Goal: Task Accomplishment & Management: Use online tool/utility

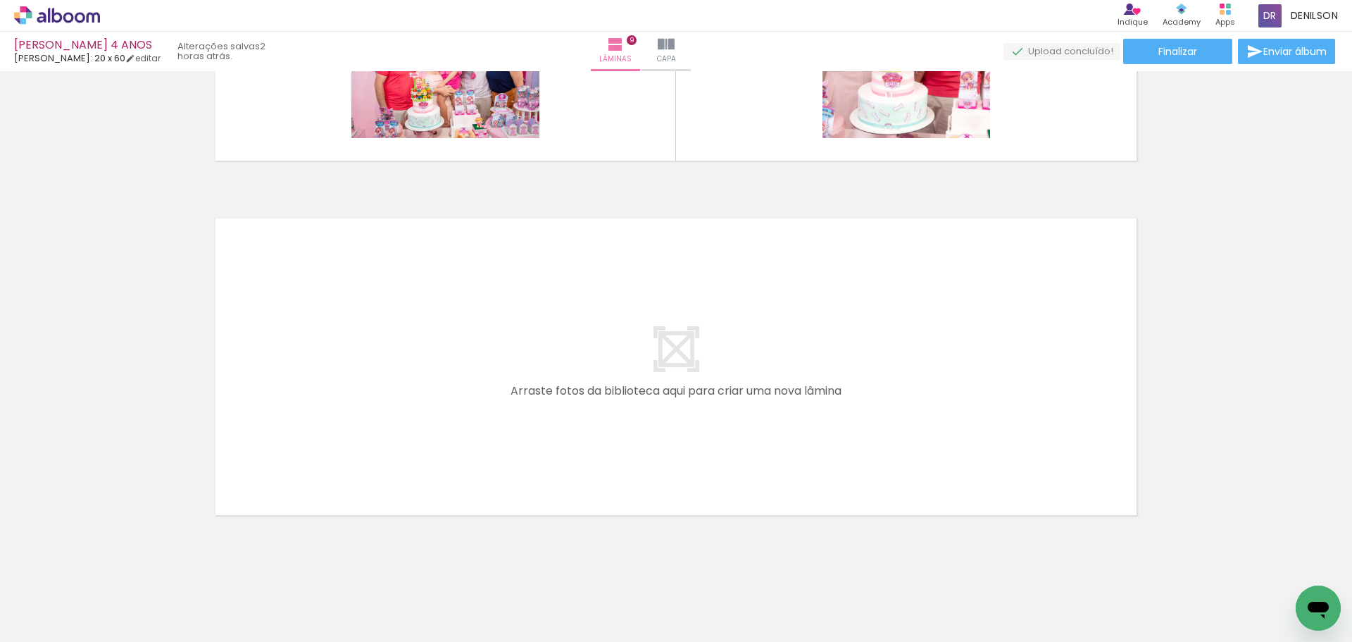
scroll to position [3115, 0]
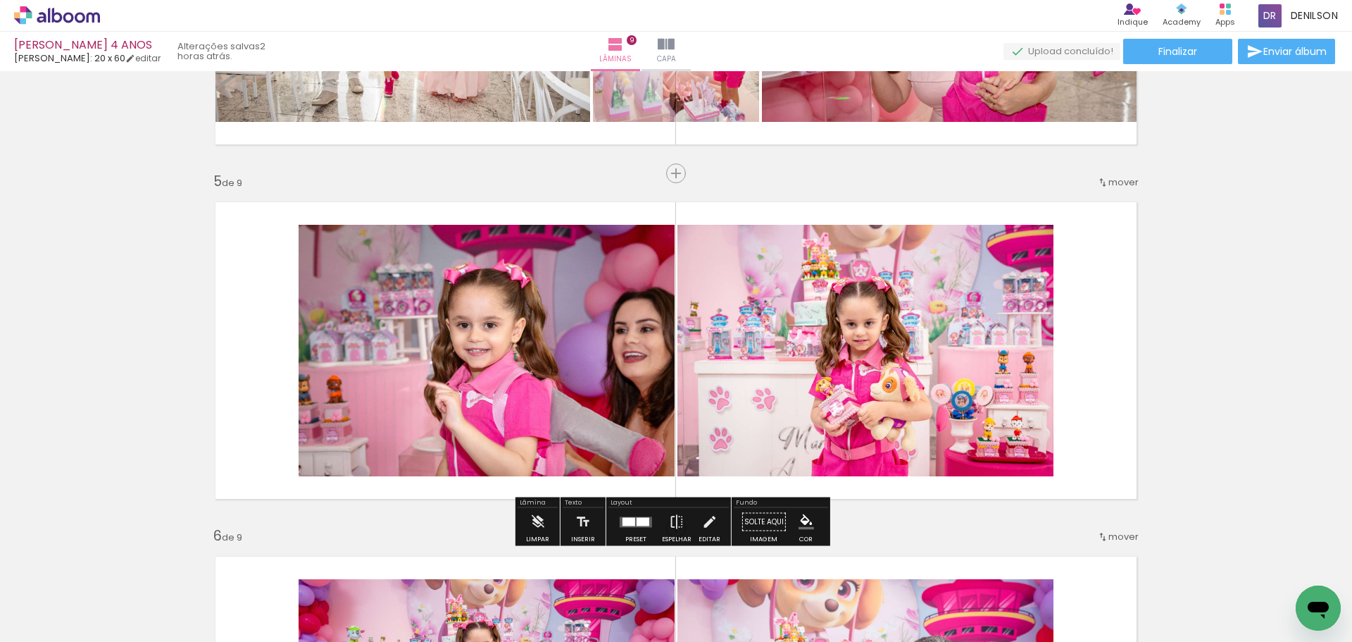
scroll to position [1409, 0]
